Goal: Task Accomplishment & Management: Use online tool/utility

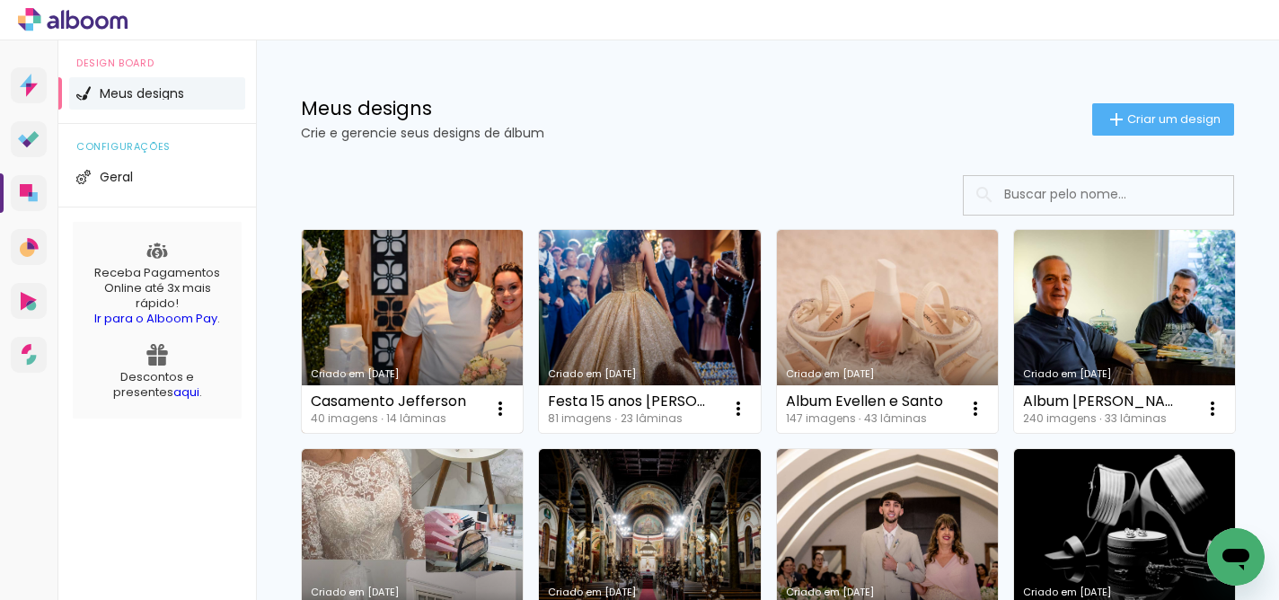
click at [469, 312] on link "Criado em [DATE]" at bounding box center [412, 331] width 221 height 203
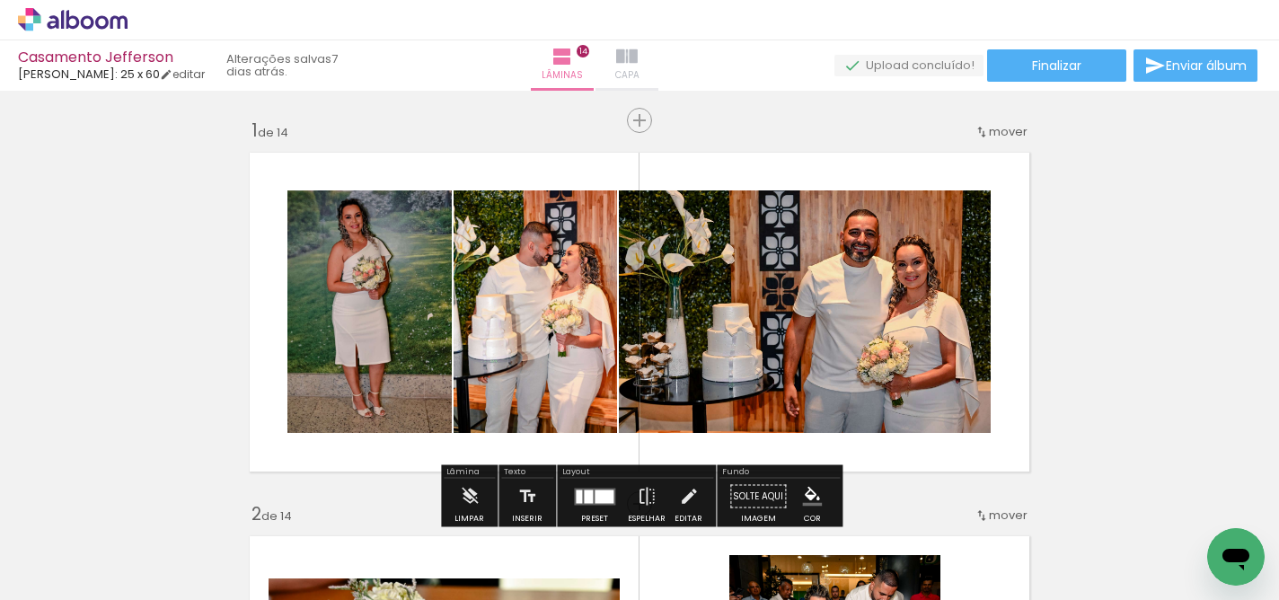
click at [638, 54] on iron-icon at bounding box center [627, 57] width 22 height 22
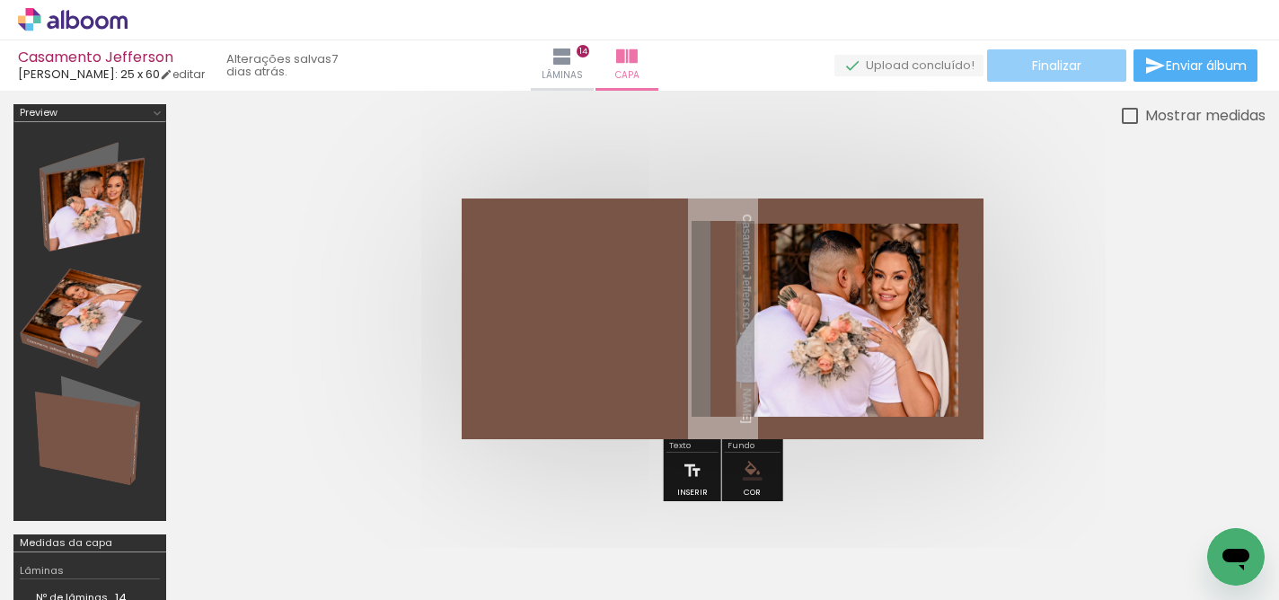
click at [1064, 65] on span "Finalizar" at bounding box center [1056, 65] width 49 height 13
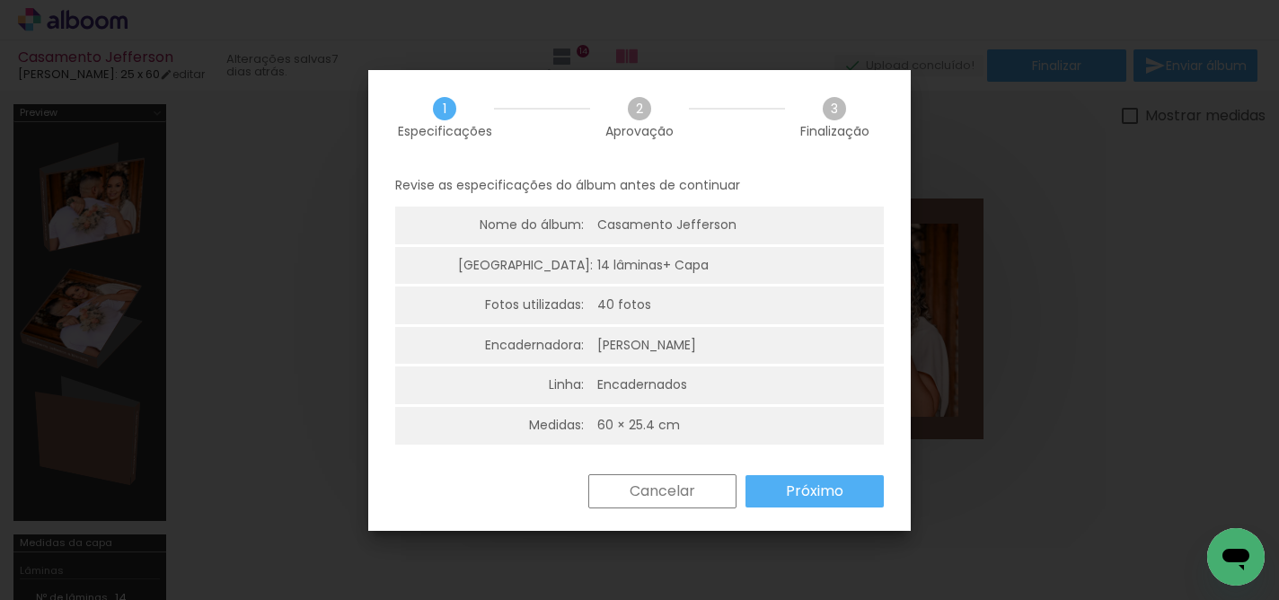
click at [0, 0] on slot "Próximo" at bounding box center [0, 0] width 0 height 0
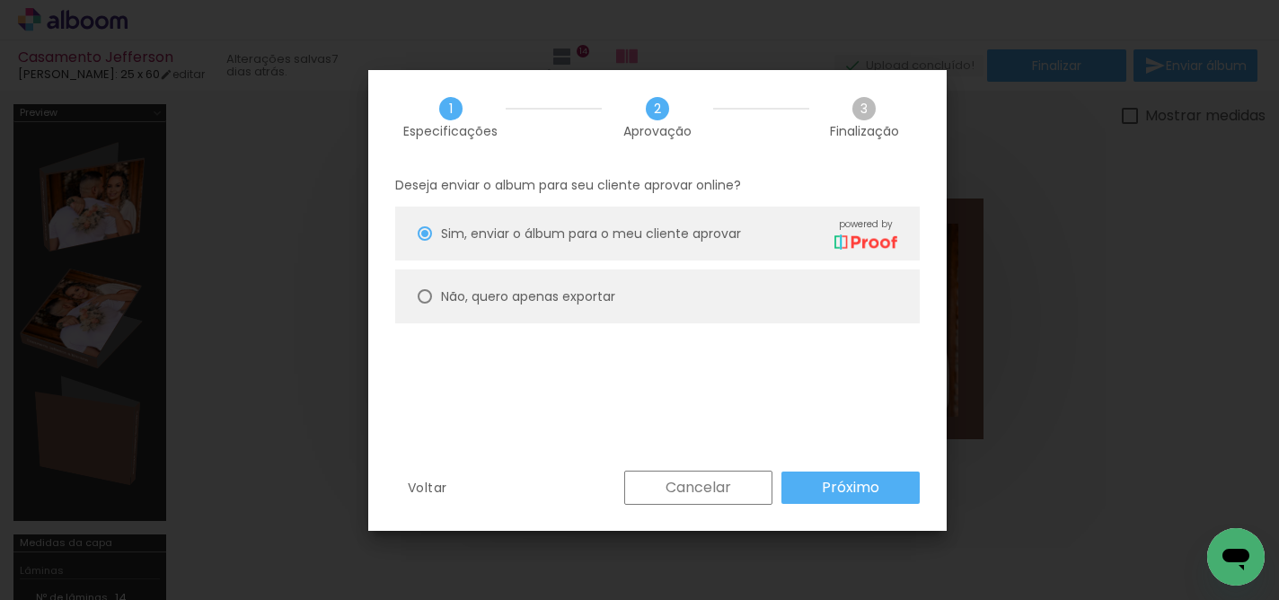
click at [415, 296] on paper-radio-button "Não, quero apenas exportar" at bounding box center [657, 296] width 525 height 54
type paper-radio-button "on"
click at [0, 0] on slot "Cancelar" at bounding box center [0, 0] width 0 height 0
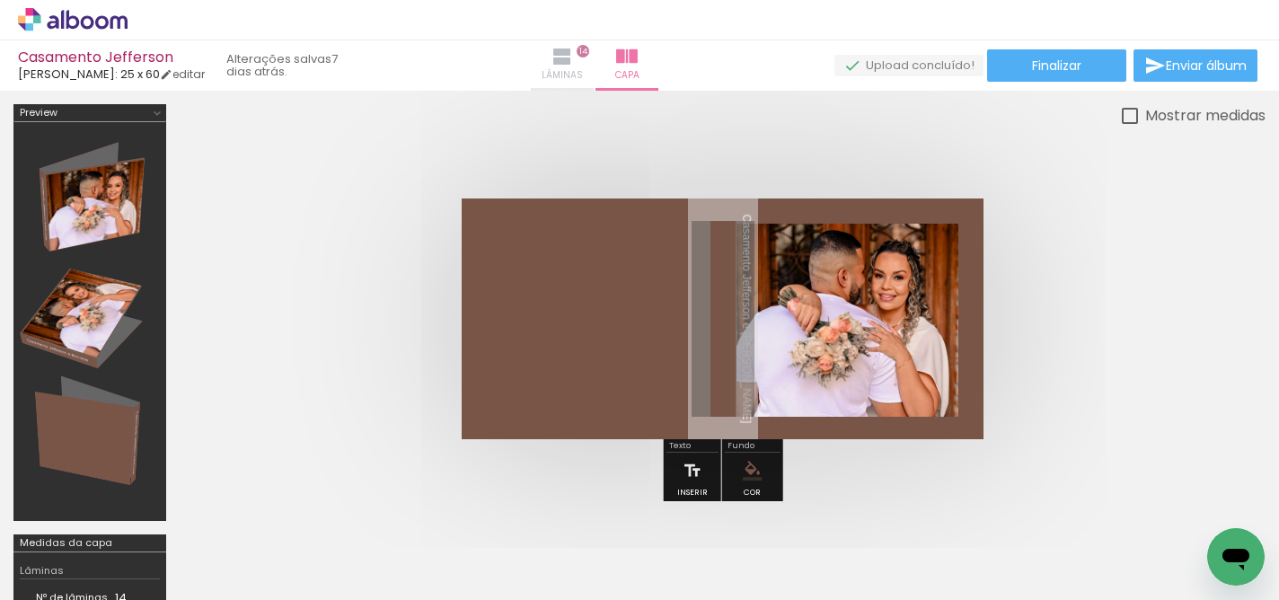
click at [573, 62] on iron-icon at bounding box center [563, 57] width 22 height 22
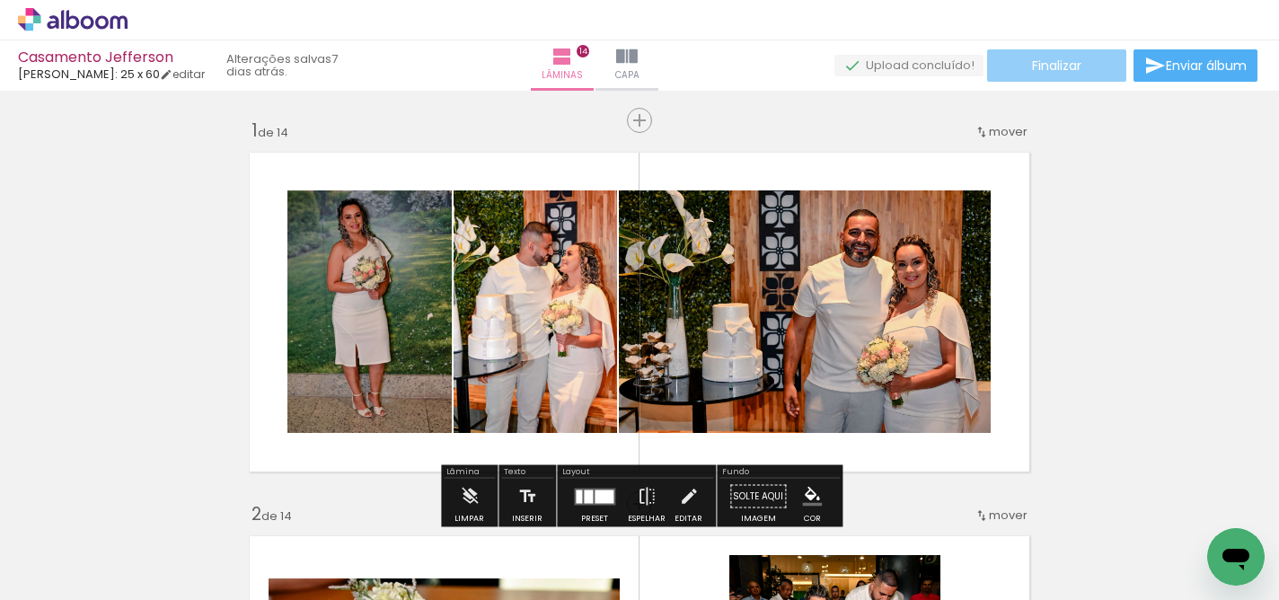
click at [1040, 70] on span "Finalizar" at bounding box center [1056, 65] width 49 height 13
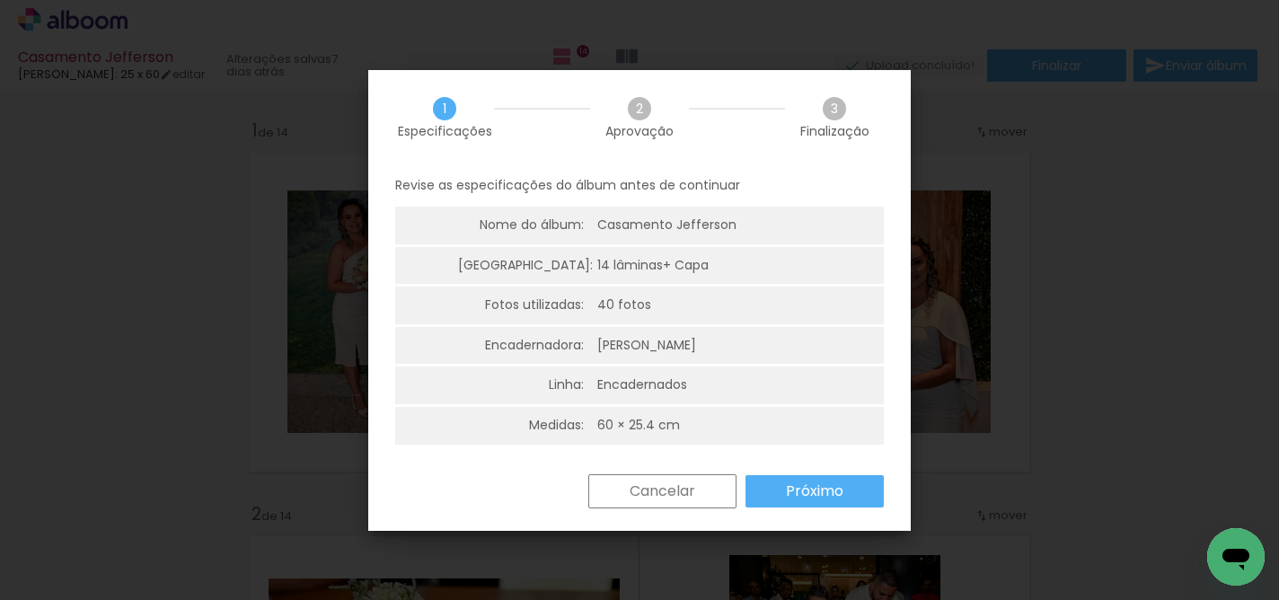
click at [1065, 230] on iron-overlay-backdrop at bounding box center [639, 300] width 1279 height 600
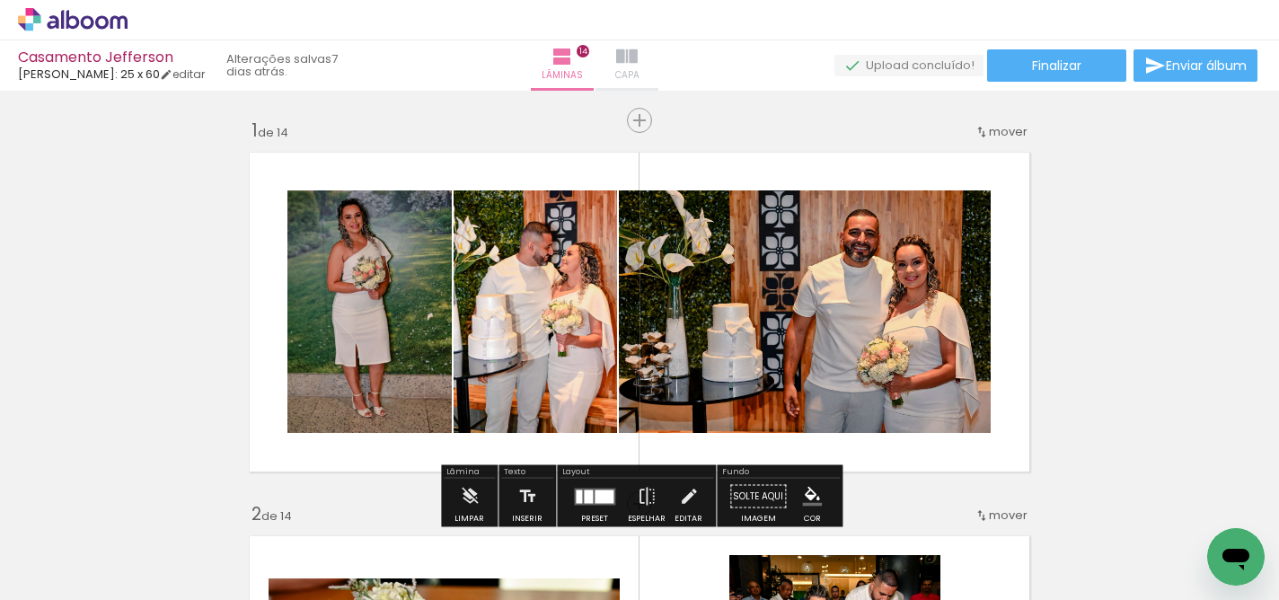
click at [638, 54] on iron-icon at bounding box center [627, 57] width 22 height 22
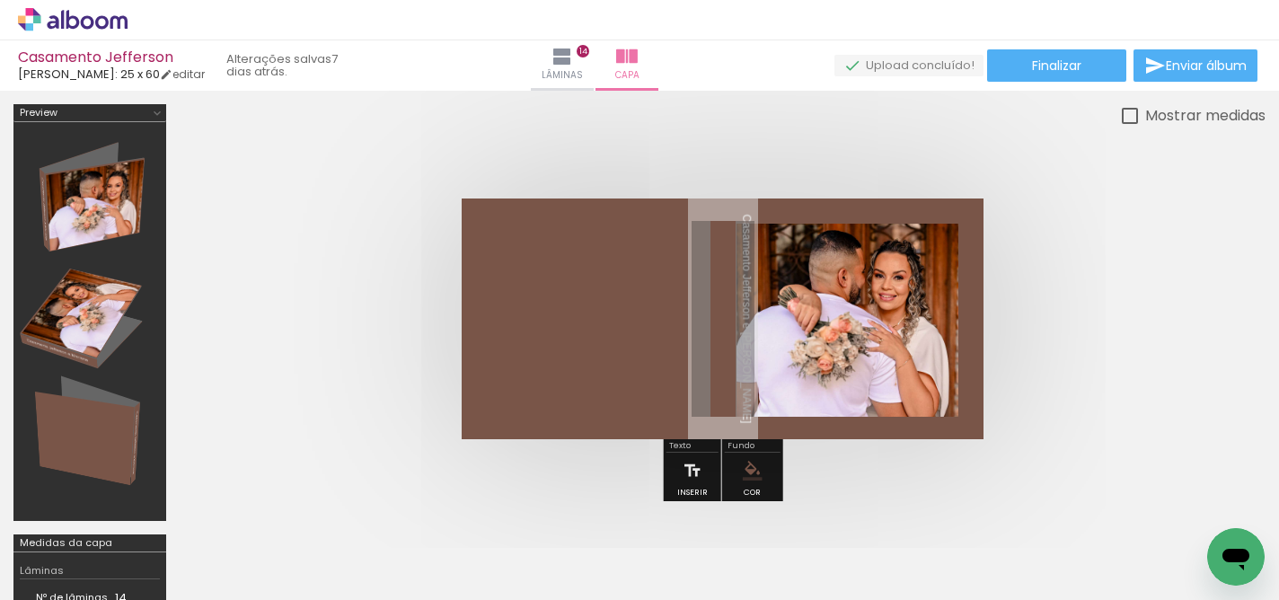
click at [737, 299] on p "Casamento Jefferson e [PERSON_NAME]" at bounding box center [747, 318] width 21 height 209
click at [0, 0] on quentale-selection at bounding box center [0, 0] width 0 height 0
click at [1073, 59] on span "Finalizar" at bounding box center [1056, 65] width 49 height 13
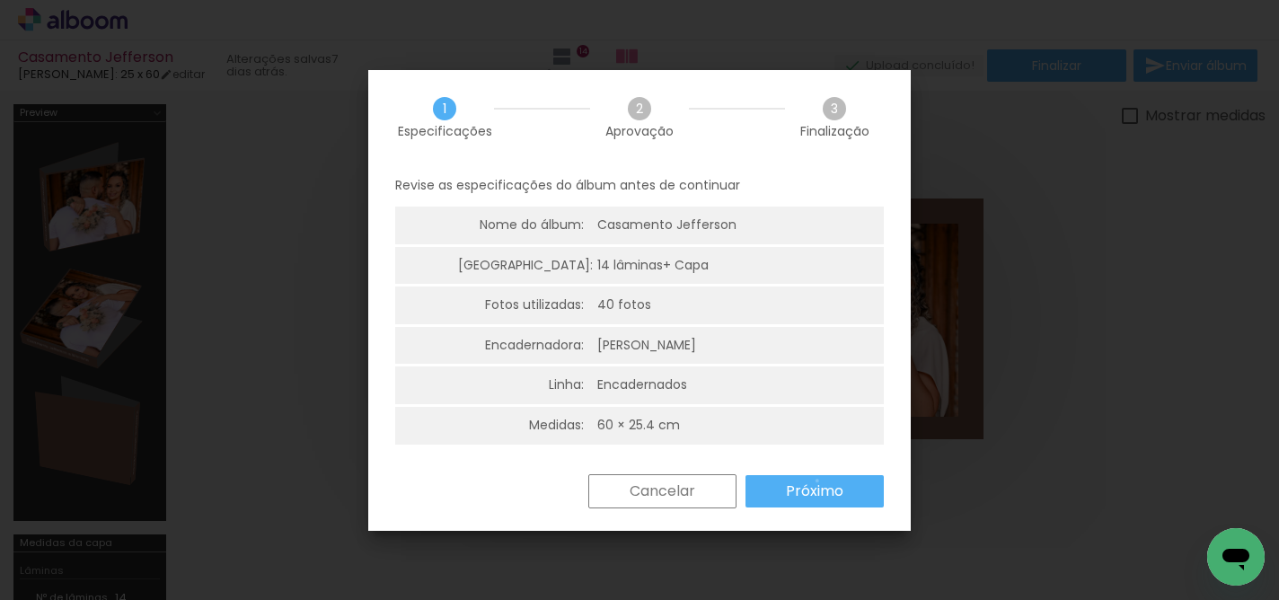
click at [0, 0] on slot "Próximo" at bounding box center [0, 0] width 0 height 0
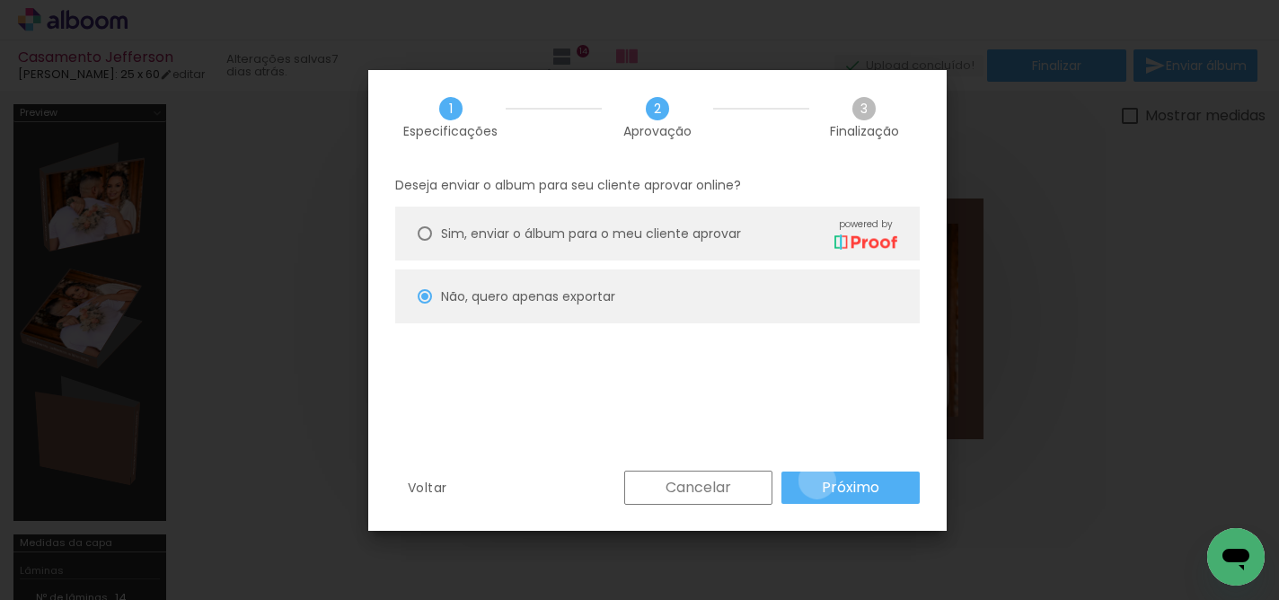
click at [817, 481] on paper-button "Próximo" at bounding box center [850, 488] width 138 height 32
type input "Alta, 300 DPI"
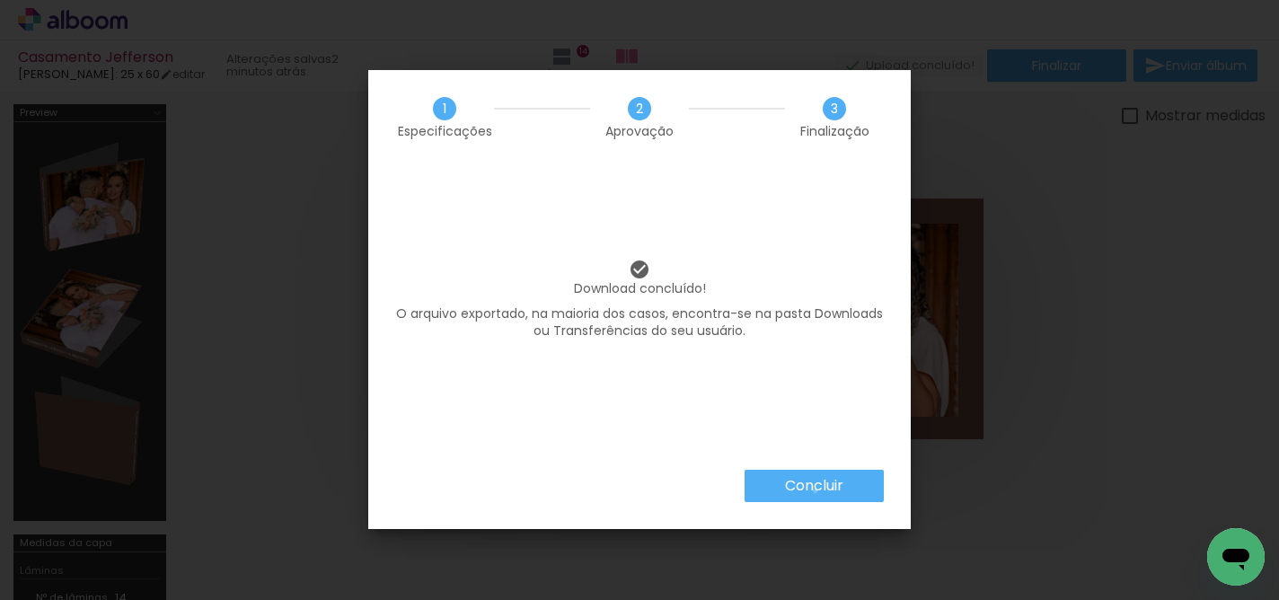
click at [0, 0] on slot "Concluir" at bounding box center [0, 0] width 0 height 0
